Goal: Check status: Check status

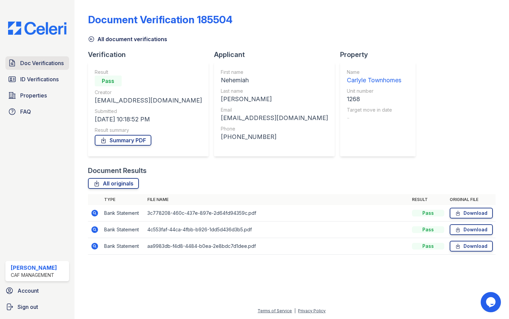
click at [60, 66] on span "Doc Verifications" at bounding box center [41, 63] width 43 height 8
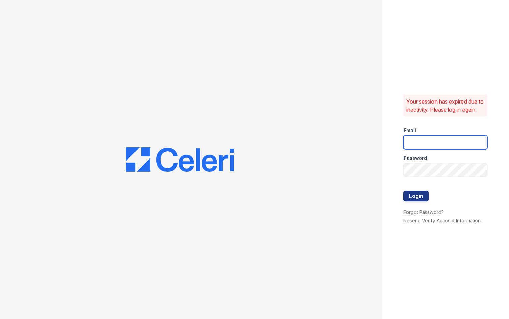
type input "townhomes.am@cafmanagement.com"
click at [413, 201] on button "Login" at bounding box center [415, 195] width 25 height 11
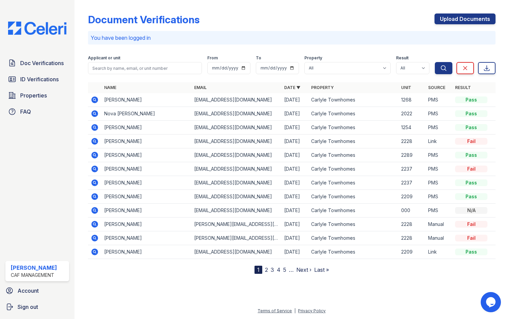
click at [91, 113] on icon at bounding box center [95, 113] width 8 height 8
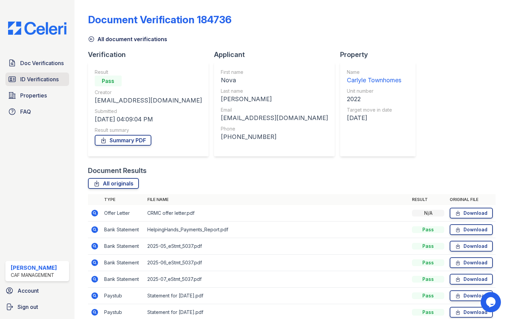
click at [46, 74] on link "ID Verifications" at bounding box center [37, 78] width 64 height 13
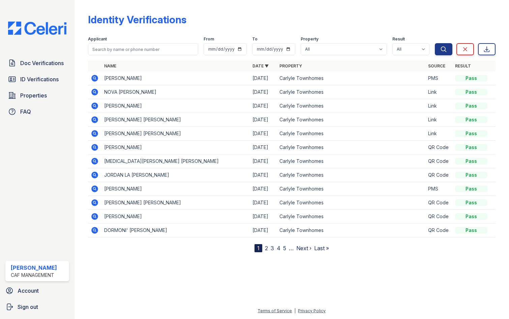
click at [164, 262] on div "Identity Verifications Filter Applicant From To Property All Carlyle Townhomes …" at bounding box center [291, 131] width 413 height 263
